Goal: Information Seeking & Learning: Learn about a topic

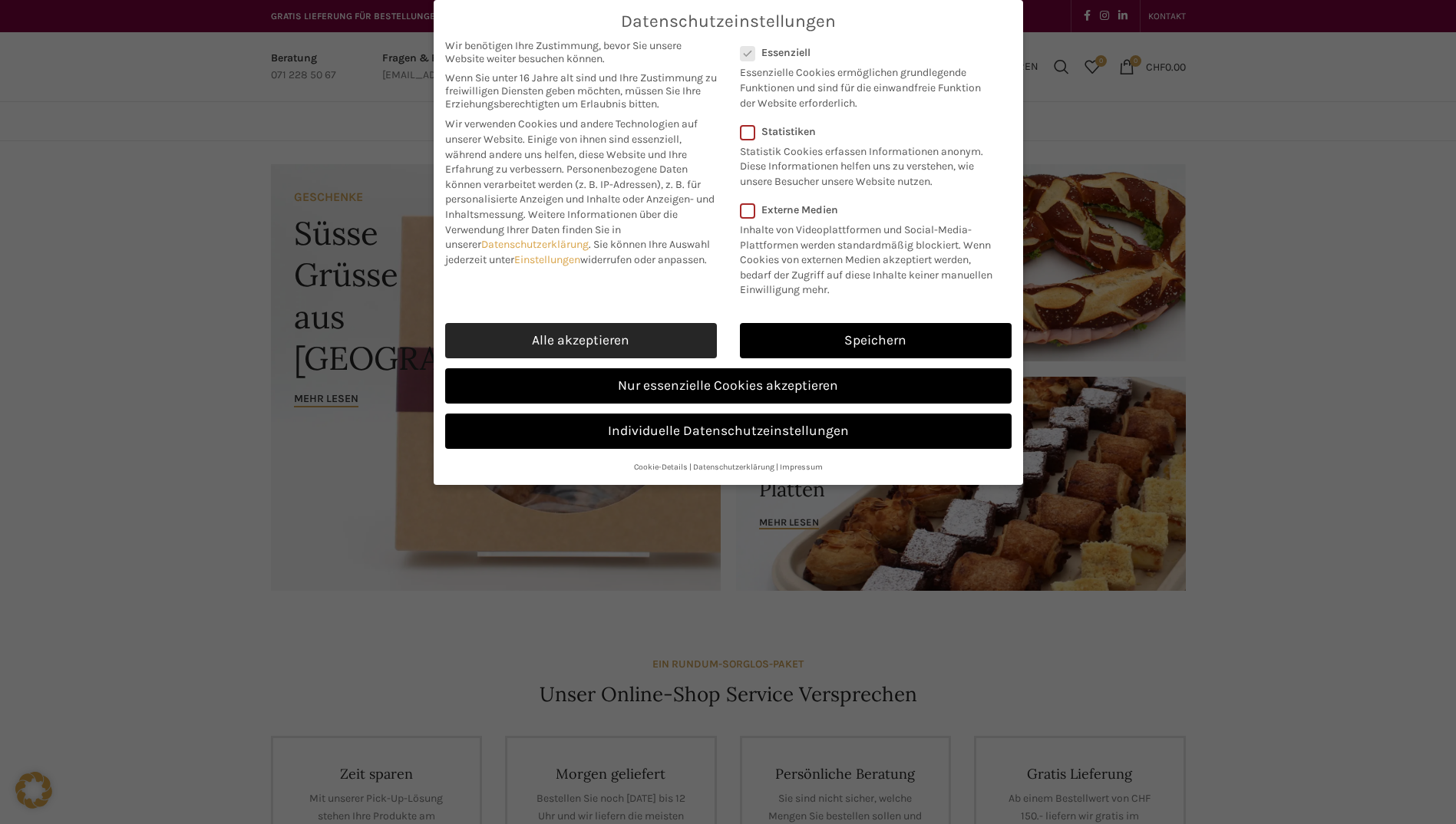
click at [586, 345] on link "Alle akzeptieren" at bounding box center [581, 340] width 272 height 35
checkbox input "true"
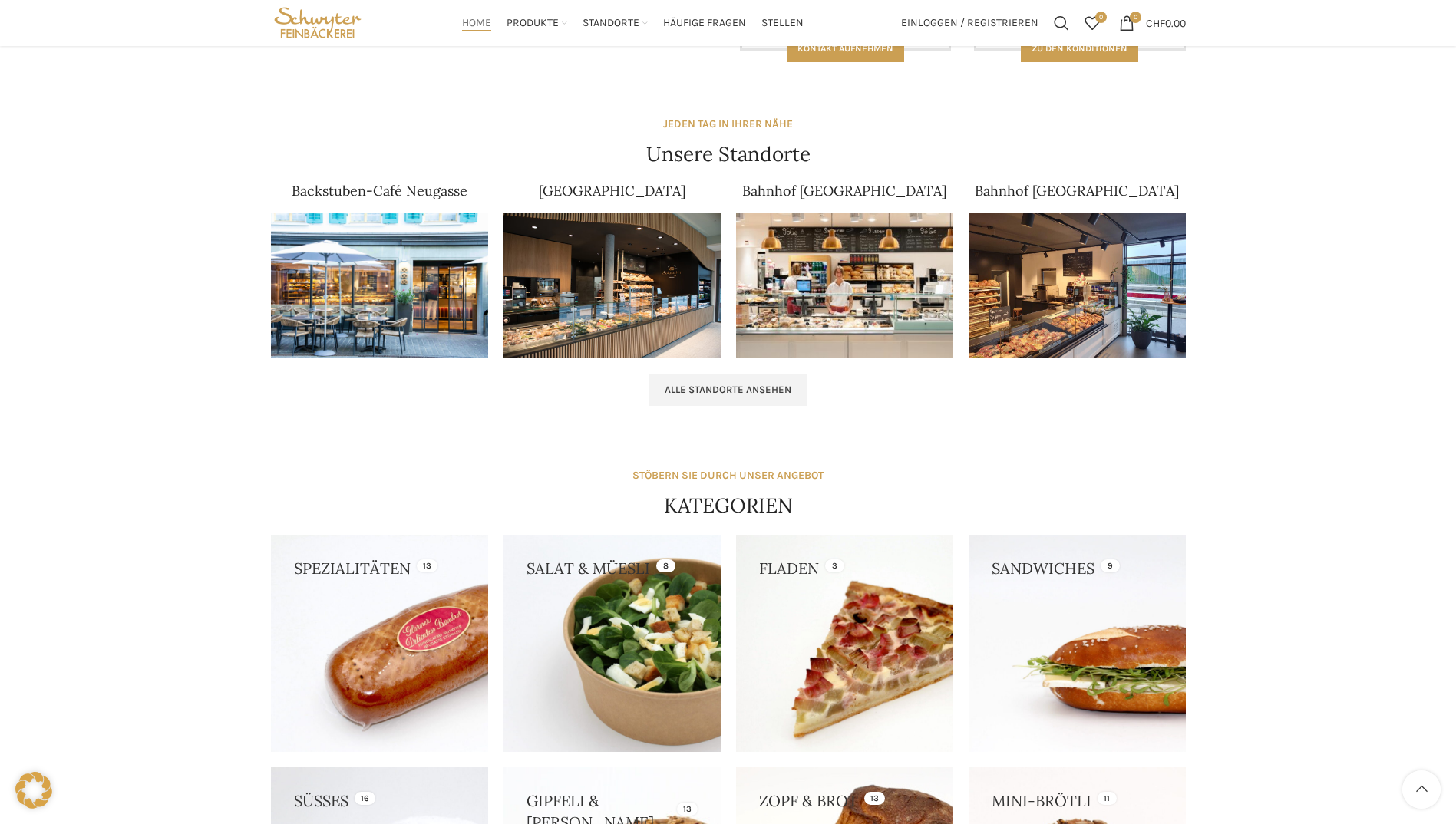
scroll to position [430, 0]
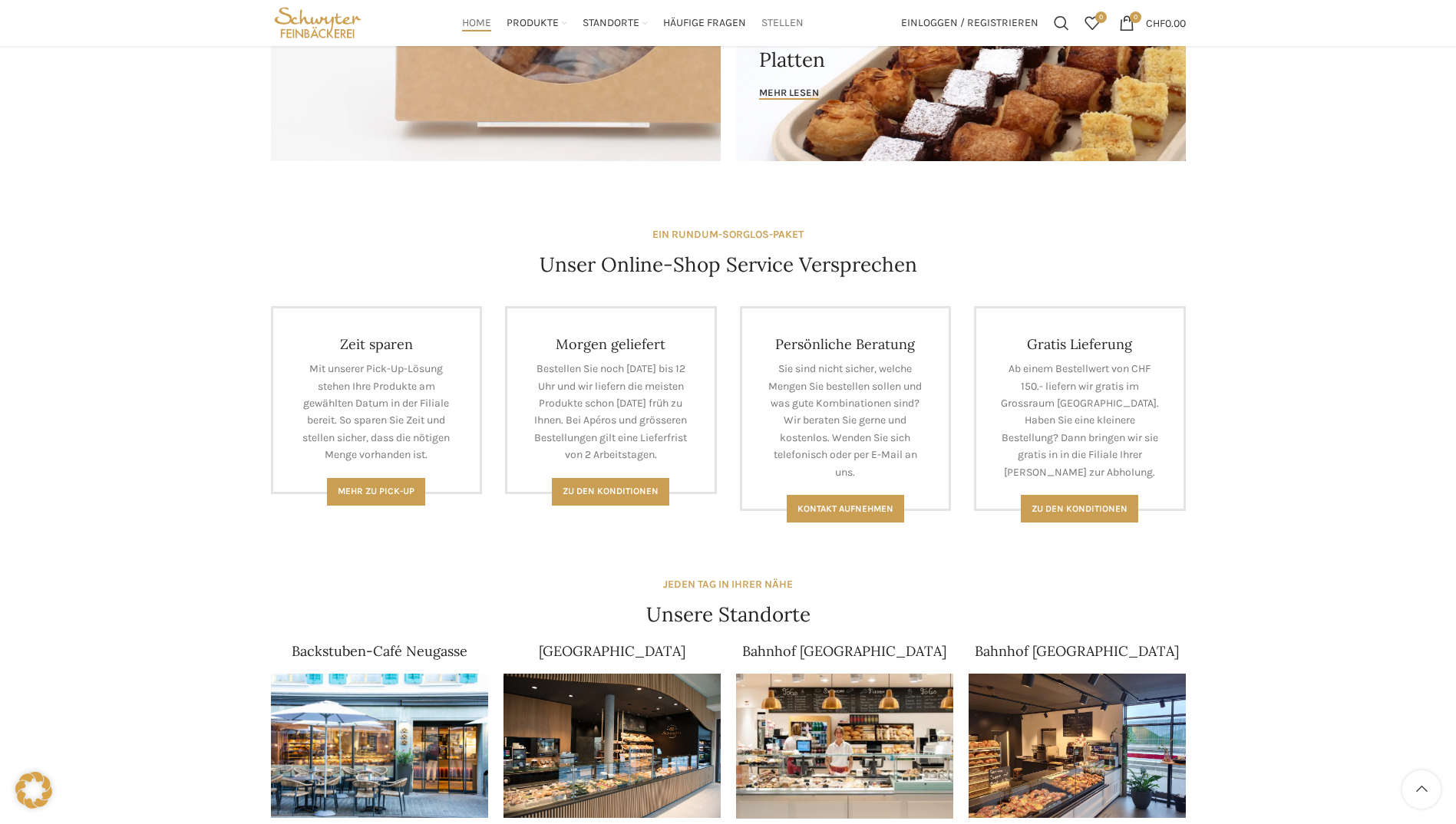
click at [774, 23] on span "Stellen" at bounding box center [781, 23] width 42 height 15
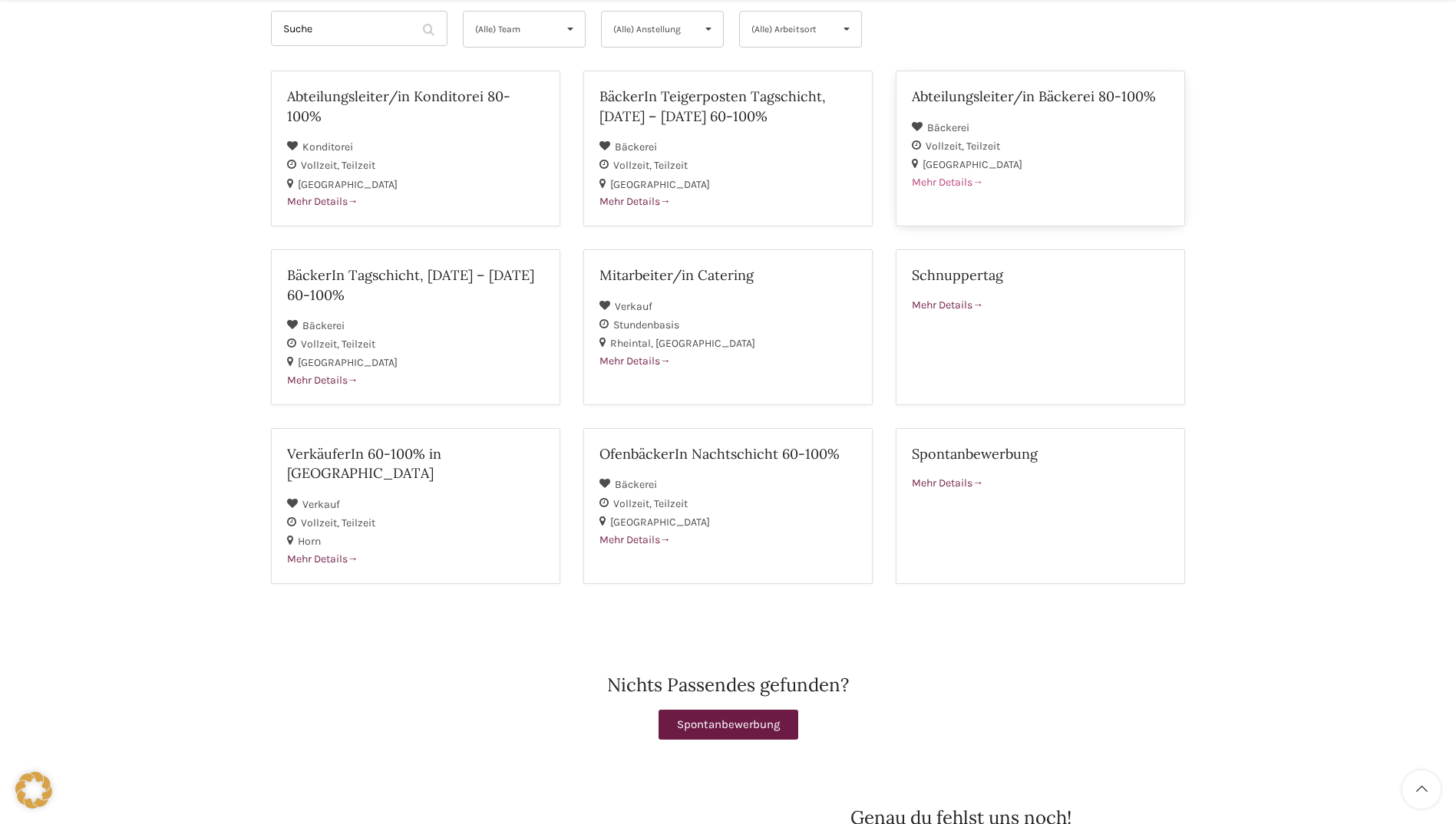
scroll to position [230, 0]
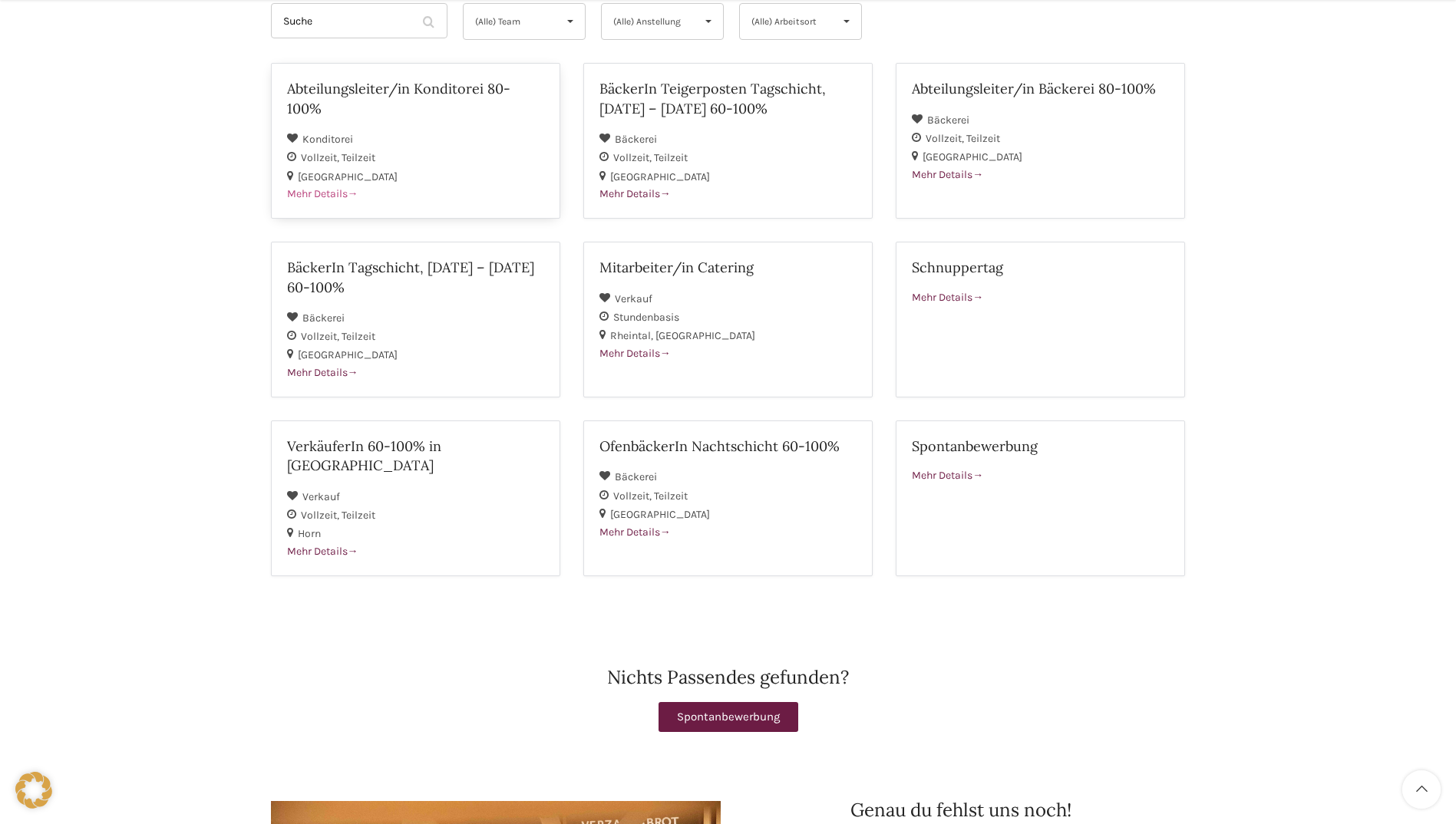
click at [455, 91] on h2 "Abteilungsleiter/in Konditorei 80-100%" at bounding box center [415, 98] width 257 height 38
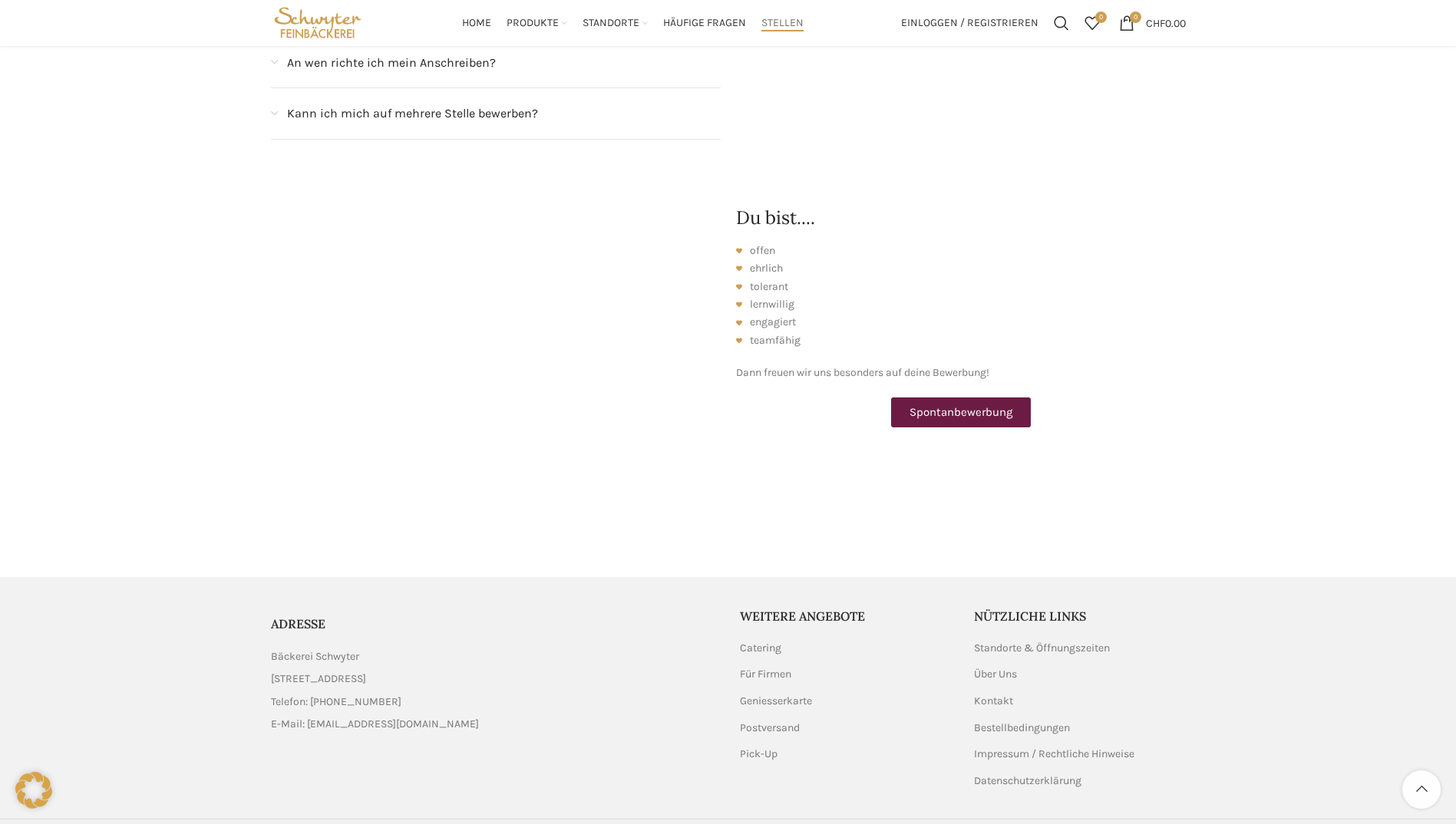
scroll to position [1910, 0]
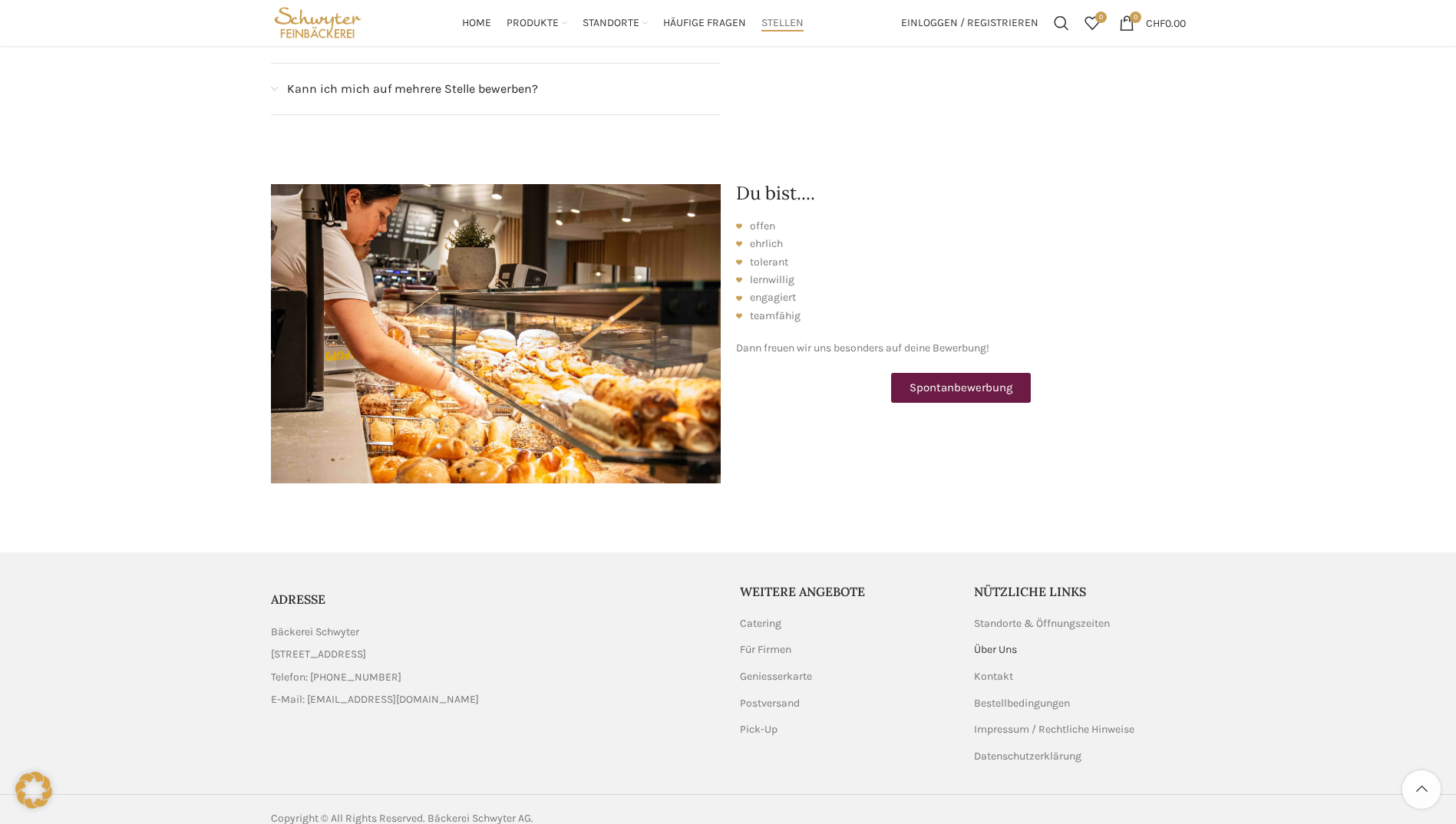
click at [1009, 642] on link "Über Uns" at bounding box center [996, 649] width 45 height 15
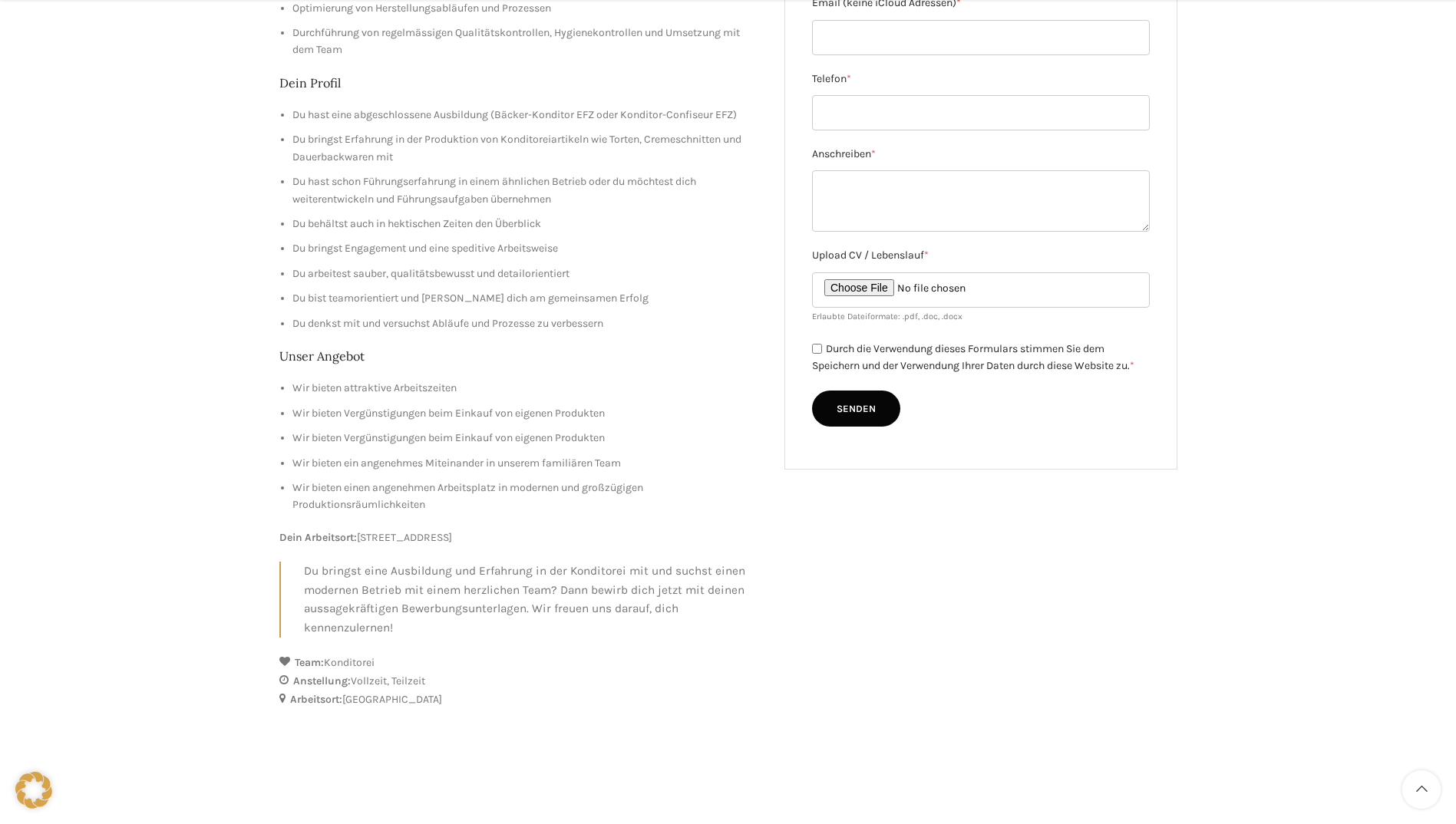
scroll to position [614, 0]
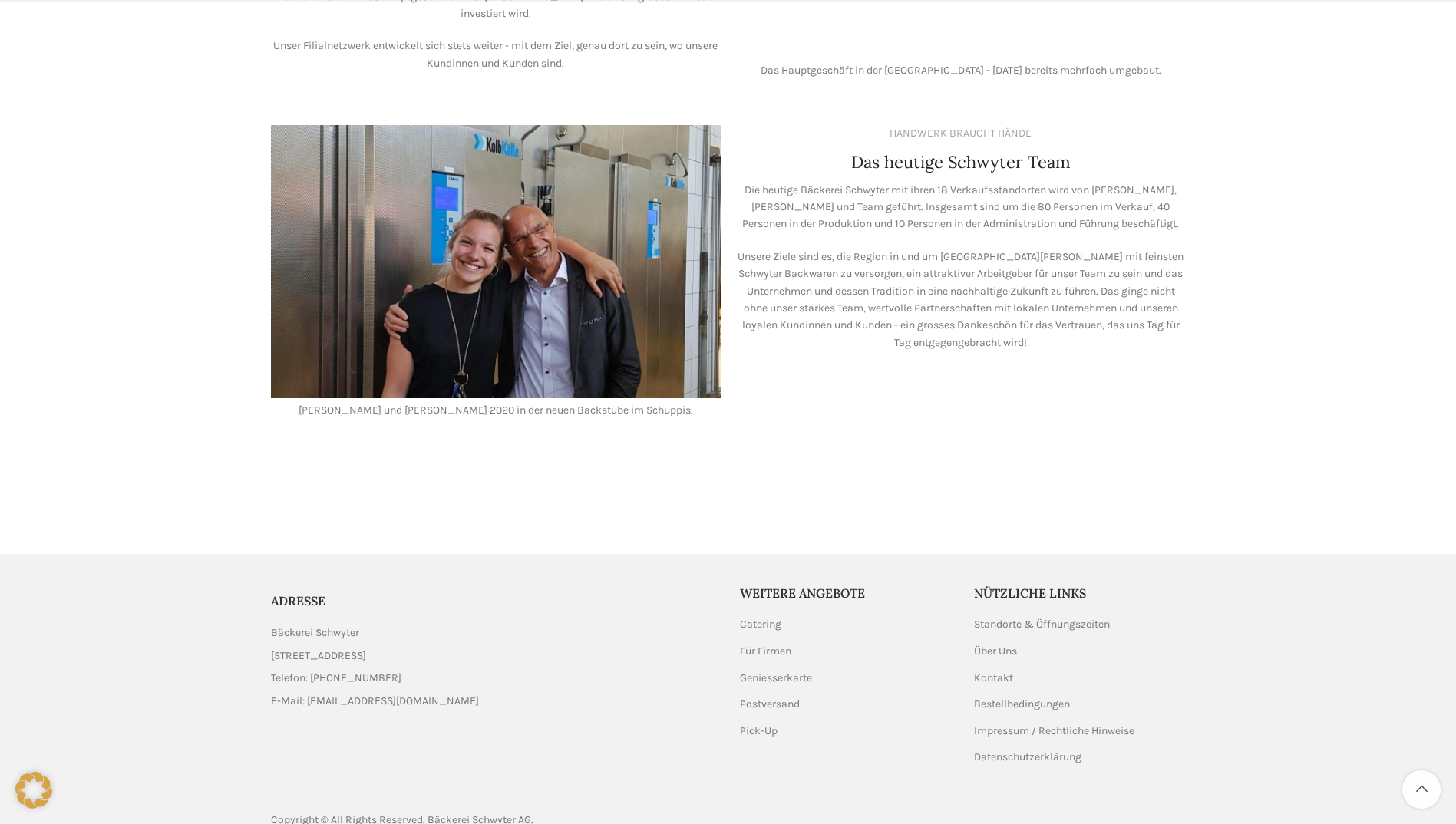
scroll to position [1240, 0]
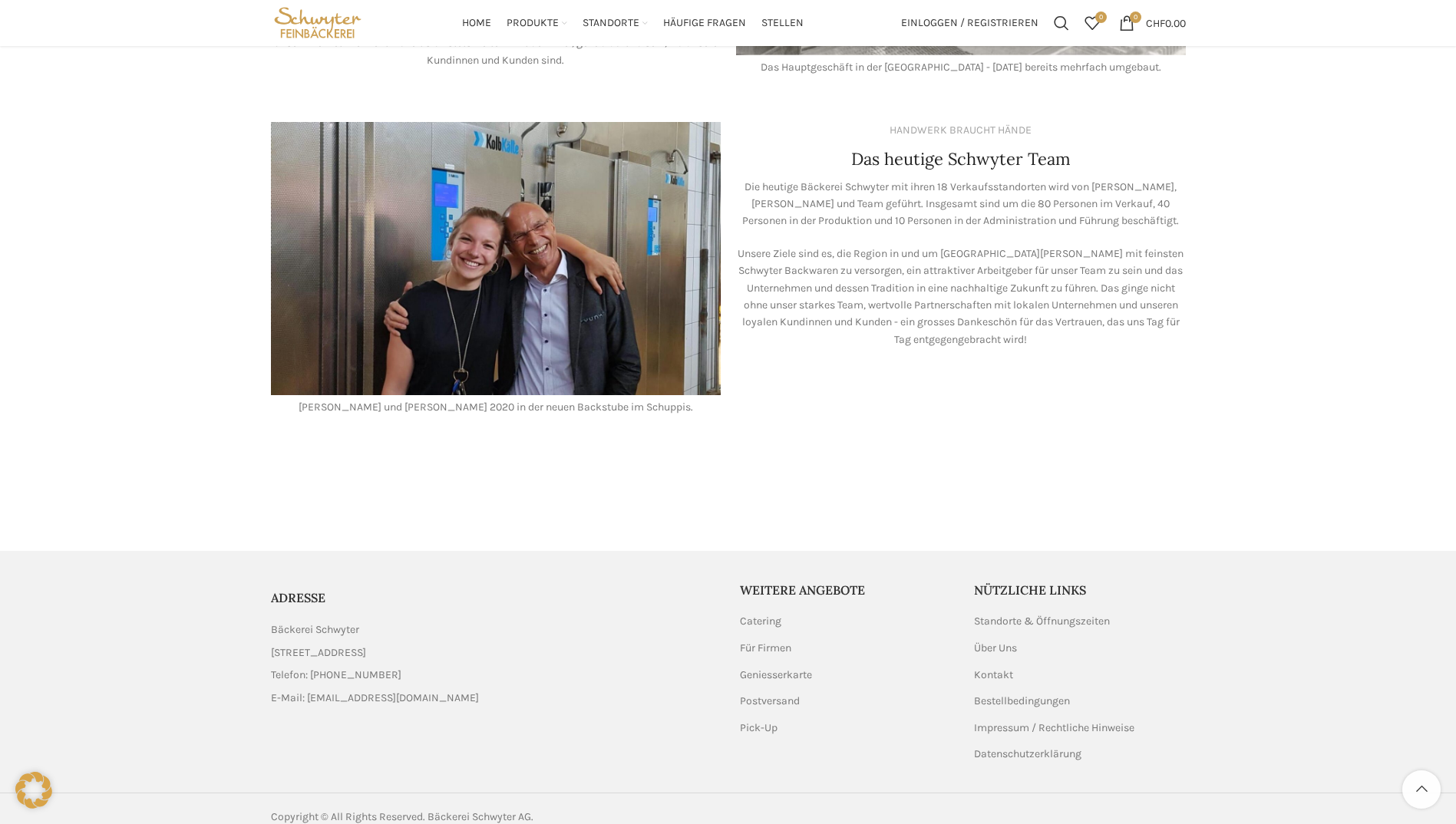
drag, startPoint x: 156, startPoint y: 223, endPoint x: 784, endPoint y: 755, distance: 823.0
click at [784, 755] on aside "ADRESSE Bäckerei Schwyter Schuppisstrasse 17, 9016 St. Gallen Telefon: 071 228 …" at bounding box center [728, 671] width 915 height 242
click at [1119, 720] on link "Impressum / Rechtliche Hinweise" at bounding box center [1055, 727] width 162 height 15
